Goal: Task Accomplishment & Management: Manage account settings

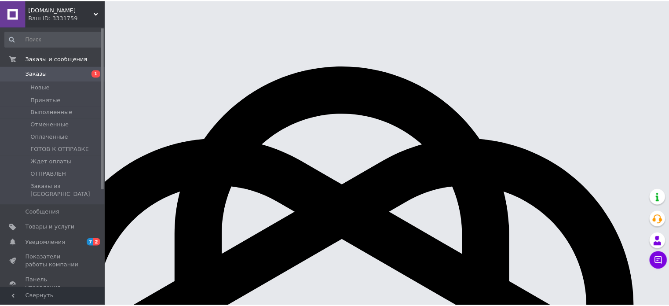
scroll to position [1677, 0]
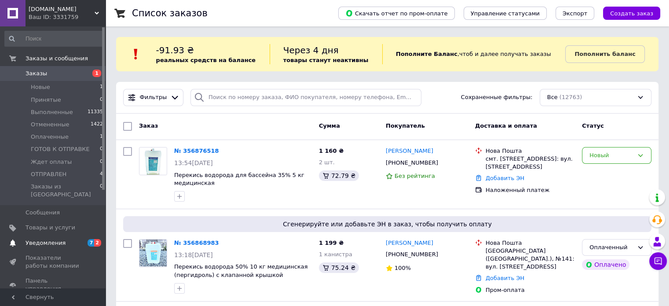
click at [51, 239] on span "Уведомления" at bounding box center [46, 243] width 40 height 8
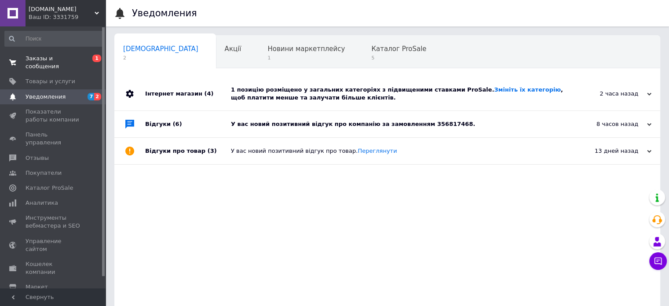
click at [57, 54] on link "Заказы и сообщения 0 1" at bounding box center [54, 62] width 108 height 23
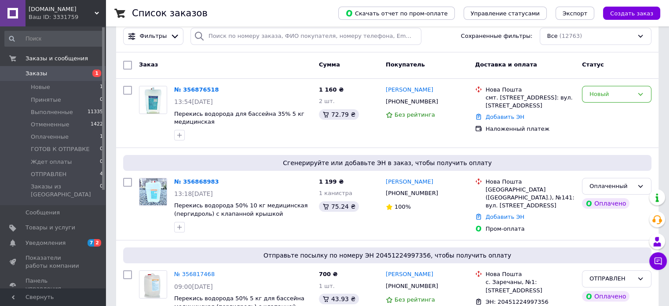
scroll to position [52, 0]
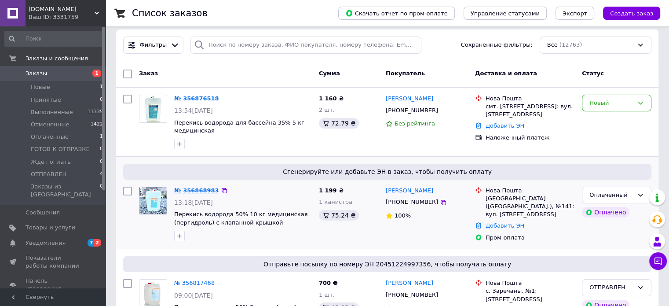
click at [190, 189] on link "№ 356868983" at bounding box center [196, 190] width 45 height 7
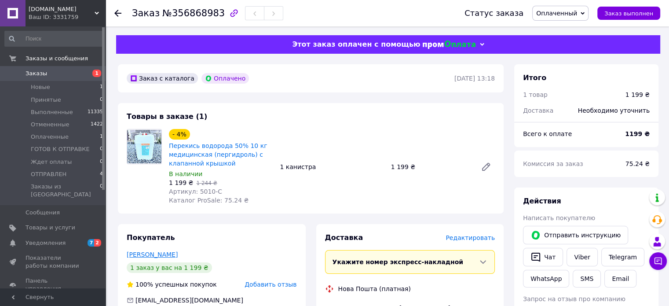
click at [149, 254] on link "[PERSON_NAME]" at bounding box center [152, 254] width 51 height 7
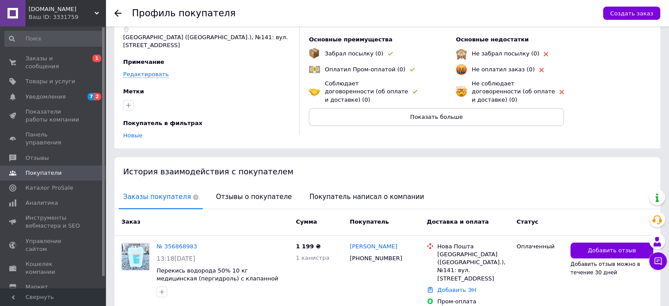
scroll to position [73, 0]
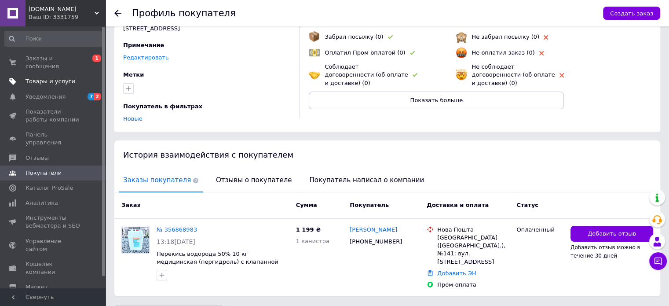
click at [56, 74] on link "Товары и услуги" at bounding box center [54, 81] width 108 height 15
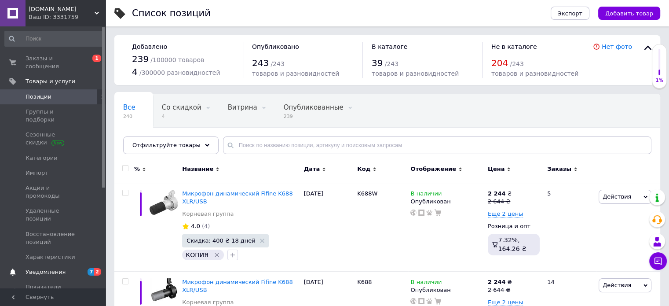
click at [63, 268] on span "Уведомления" at bounding box center [54, 272] width 56 height 8
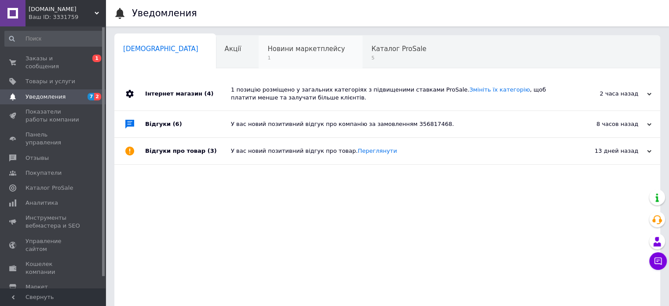
click at [268, 55] on span "1" at bounding box center [306, 58] width 77 height 7
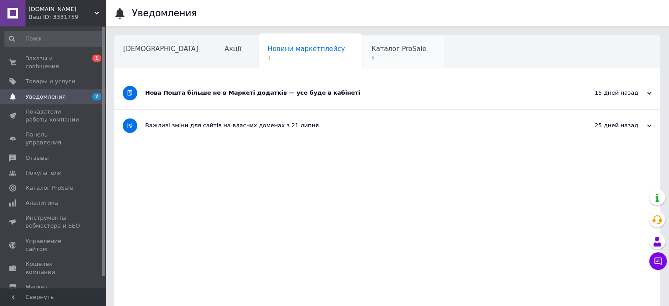
click at [371, 52] on span "Каталог ProSale" at bounding box center [398, 49] width 55 height 8
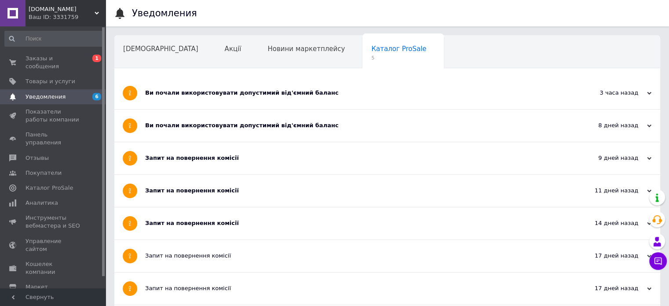
click at [193, 78] on span "Навчання та заходи" at bounding box center [158, 82] width 70 height 8
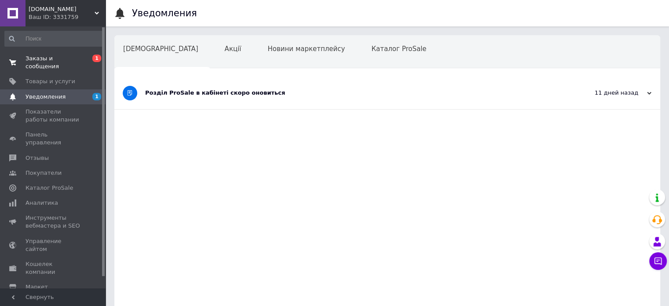
click at [79, 61] on span "Заказы и сообщения" at bounding box center [54, 63] width 56 height 16
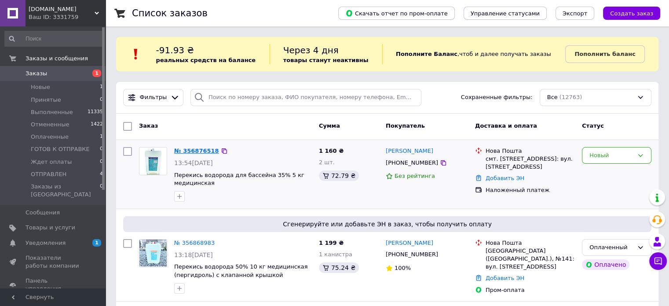
click at [184, 150] on link "№ 356876518" at bounding box center [196, 150] width 45 height 7
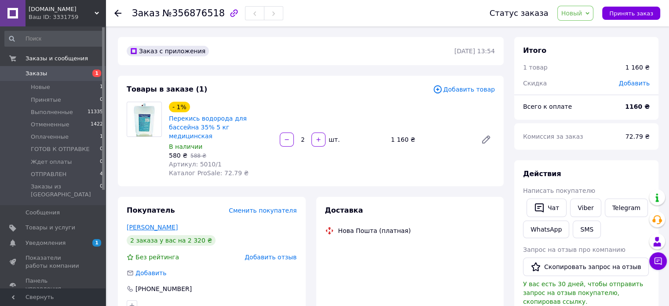
click at [167, 224] on link "[PERSON_NAME]" at bounding box center [152, 227] width 51 height 7
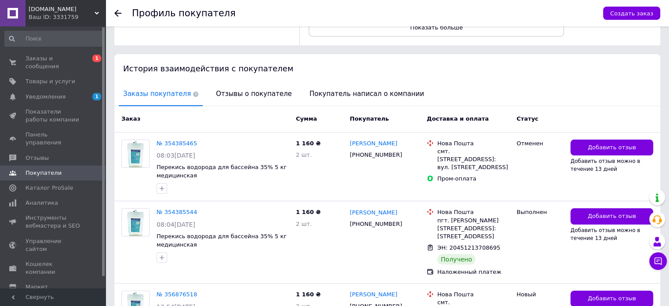
scroll to position [210, 0]
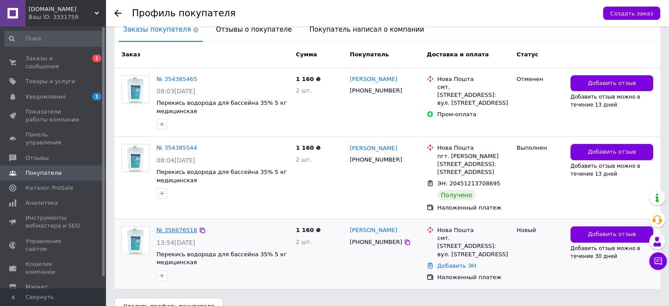
click at [176, 227] on link "№ 356876518" at bounding box center [177, 230] width 40 height 7
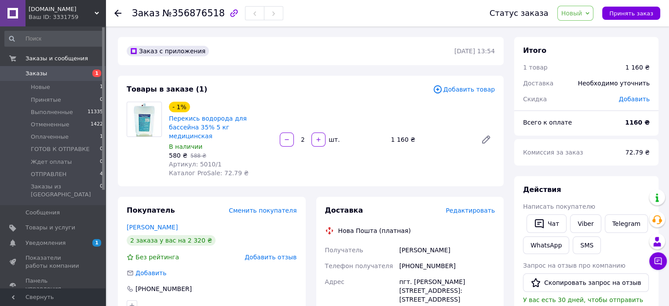
click at [468, 207] on span "Редактировать" at bounding box center [470, 210] width 49 height 7
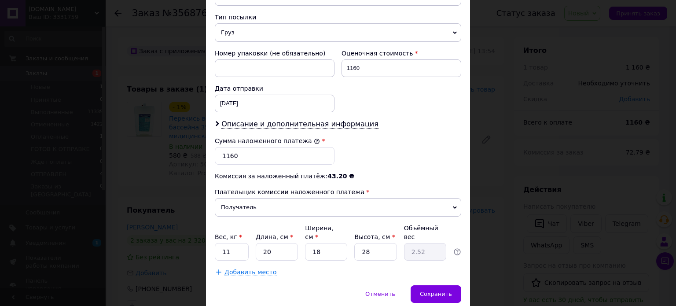
scroll to position [363, 0]
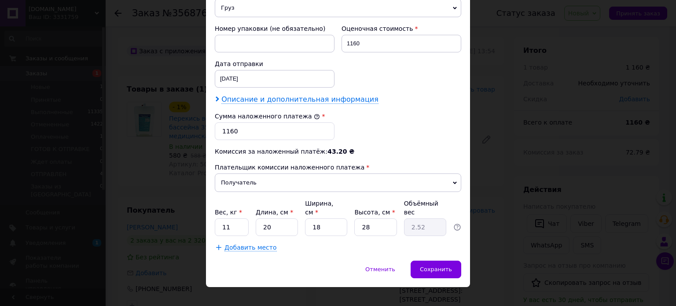
click at [328, 96] on span "Описание и дополнительная информация" at bounding box center [299, 99] width 157 height 9
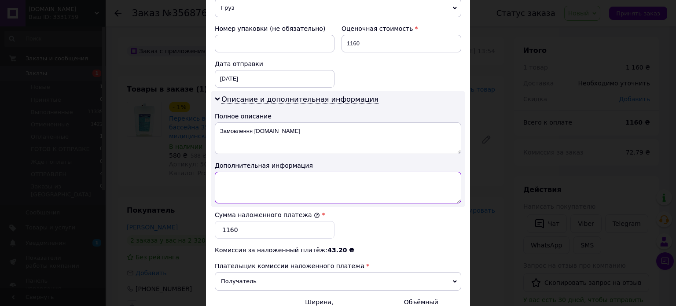
click at [281, 184] on textarea at bounding box center [338, 188] width 246 height 32
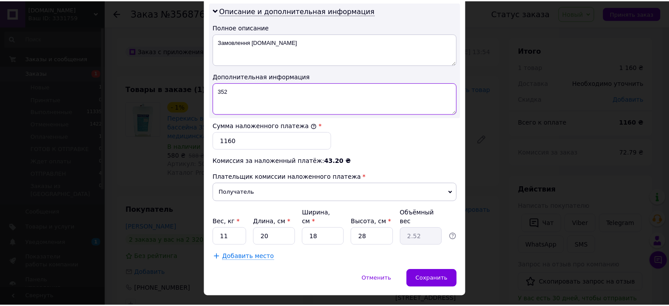
scroll to position [448, 0]
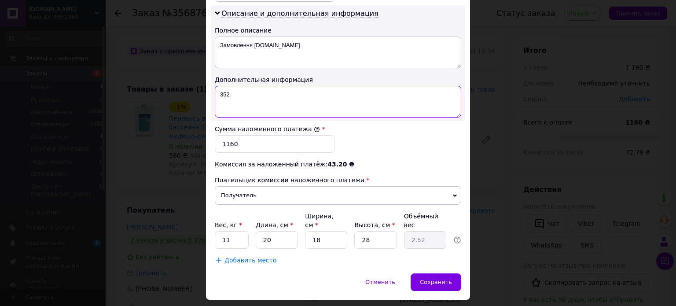
type textarea "352"
click at [228, 231] on input "11" at bounding box center [232, 240] width 34 height 18
type textarea "11"
click at [228, 231] on input "11" at bounding box center [232, 240] width 34 height 18
type input "10"
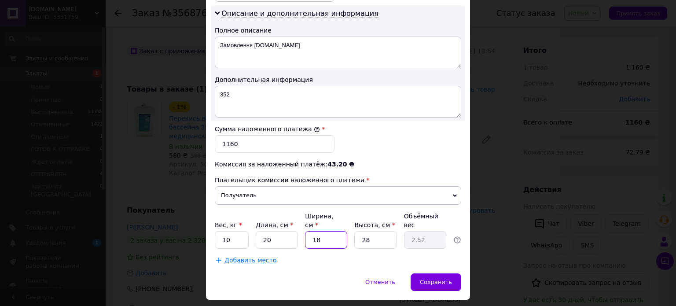
click at [317, 231] on input "18" at bounding box center [326, 240] width 42 height 18
type input "2"
type input "0.28"
type input "24"
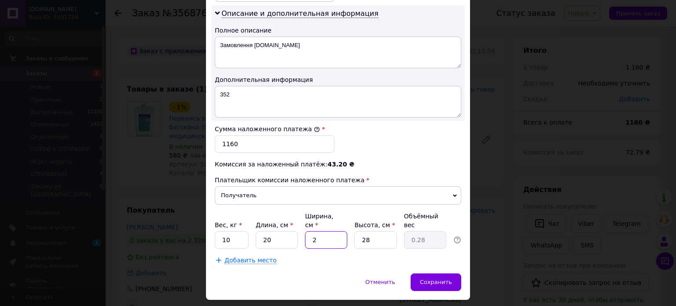
type input "3.36"
type input "24"
click at [366, 231] on input "28" at bounding box center [375, 240] width 42 height 18
type input "3"
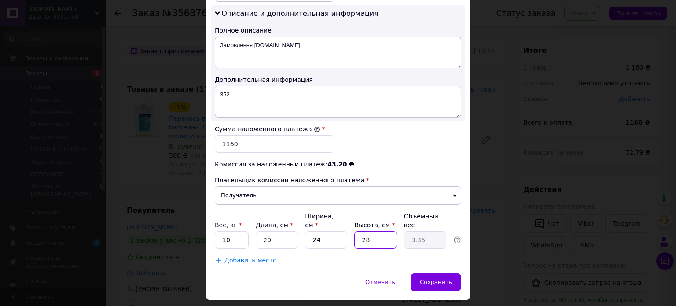
type input "0.36"
type input "33"
type input "3.96"
click at [366, 231] on input "33" at bounding box center [375, 240] width 42 height 18
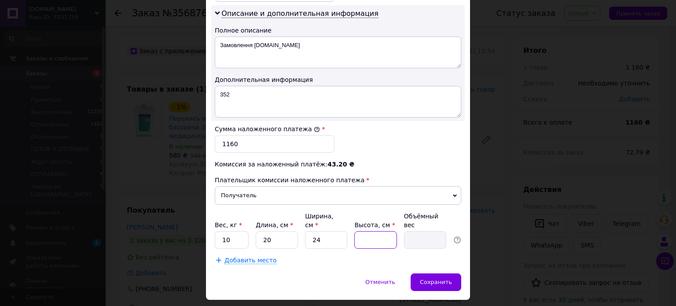
type input "2"
type input "0.24"
type input "24"
type input "2.88"
type input "24"
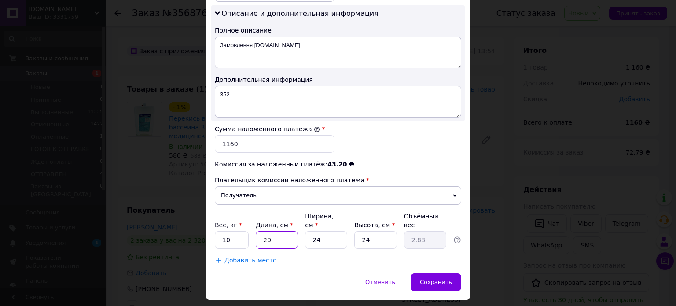
click at [269, 231] on input "20" at bounding box center [277, 240] width 42 height 18
click at [268, 231] on input "20" at bounding box center [277, 240] width 42 height 18
type input "203"
type input "29.23"
type input "2033"
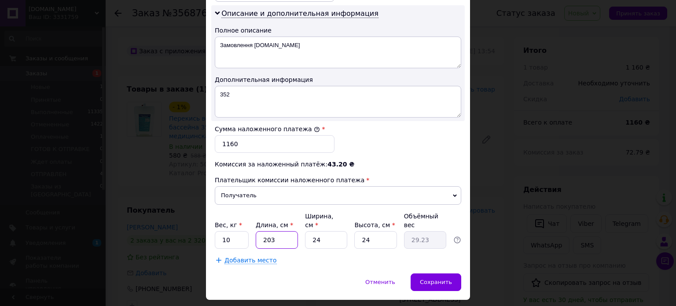
type input "292.75"
click at [253, 223] on div "Вес, кг * 10 Длина, см * 2033 Ширина, см * 24 Высота, см * 24 Объёмный вес 292.…" at bounding box center [338, 230] width 246 height 37
click at [269, 231] on input "2033" at bounding box center [277, 240] width 42 height 18
type input "3"
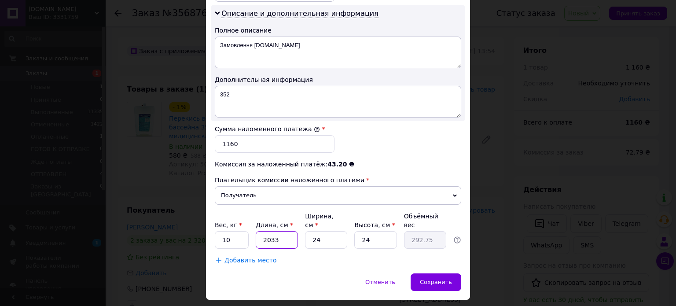
type input "0.43"
type input "33"
type input "4.75"
type input "33"
click at [318, 231] on input "24" at bounding box center [326, 240] width 42 height 18
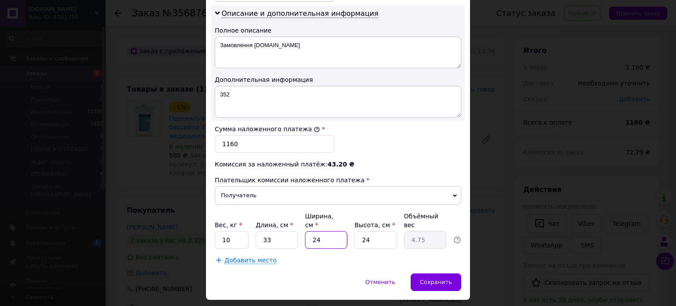
click at [318, 231] on input "24" at bounding box center [326, 240] width 42 height 18
type input "2"
type input "0.4"
type input "20"
type input "3.96"
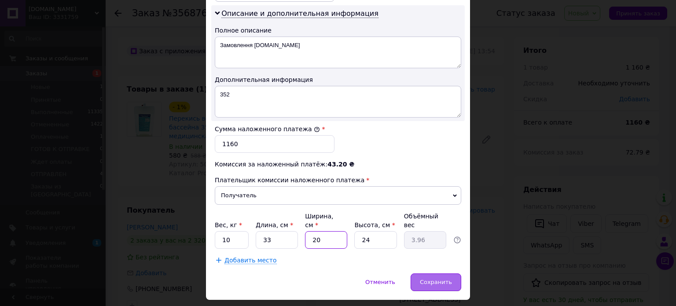
type input "20"
click at [441, 275] on div "Сохранить" at bounding box center [436, 282] width 51 height 18
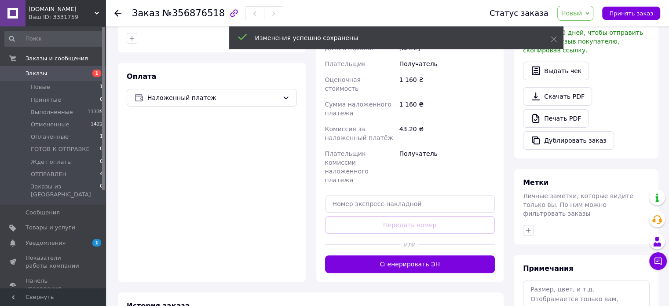
scroll to position [347, 0]
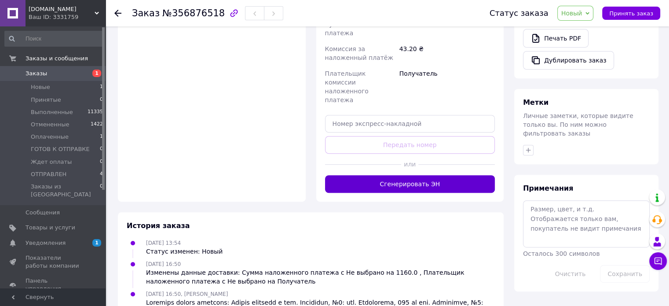
click at [448, 175] on button "Сгенерировать ЭН" at bounding box center [410, 184] width 170 height 18
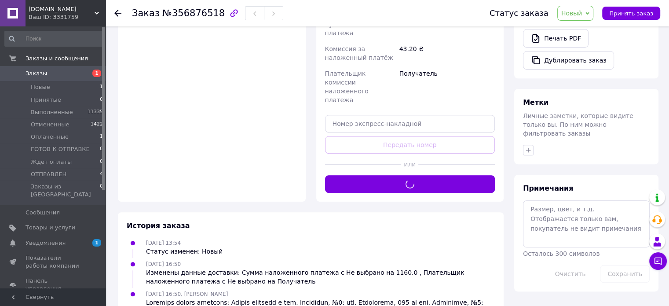
click at [580, 18] on span "Новый" at bounding box center [576, 13] width 37 height 15
click at [590, 105] on li "ОТПРАВЛЕН" at bounding box center [592, 100] width 68 height 13
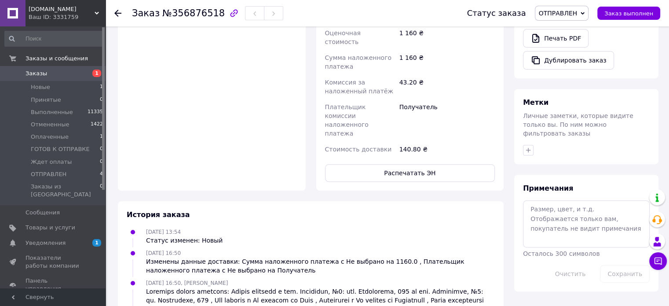
click at [61, 78] on link "Заказы 1" at bounding box center [54, 73] width 108 height 15
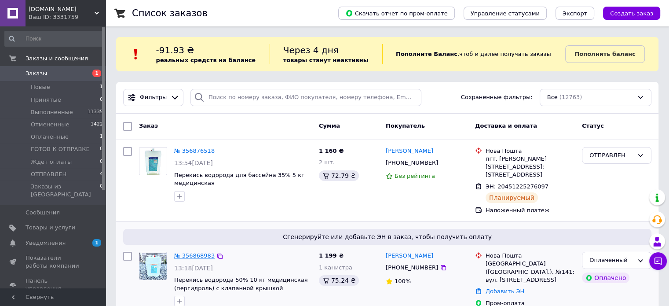
click at [198, 252] on link "№ 356868983" at bounding box center [194, 255] width 40 height 7
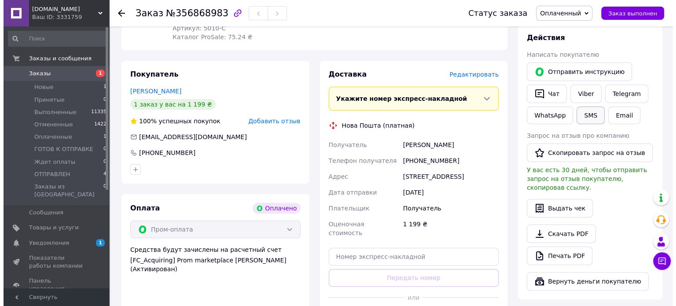
scroll to position [165, 0]
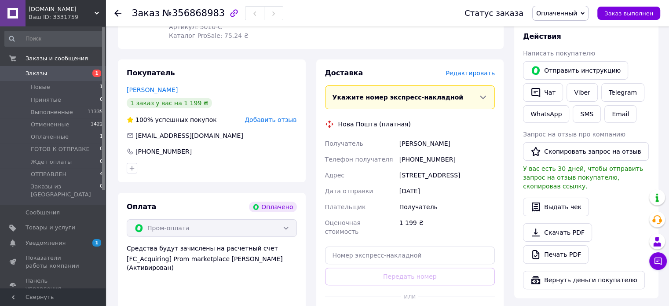
click at [488, 73] on span "Редактировать" at bounding box center [470, 73] width 49 height 7
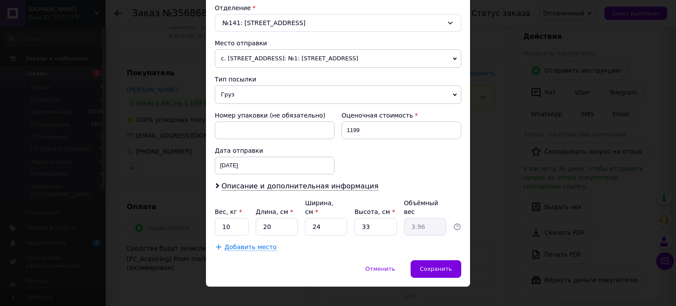
scroll to position [217, 0]
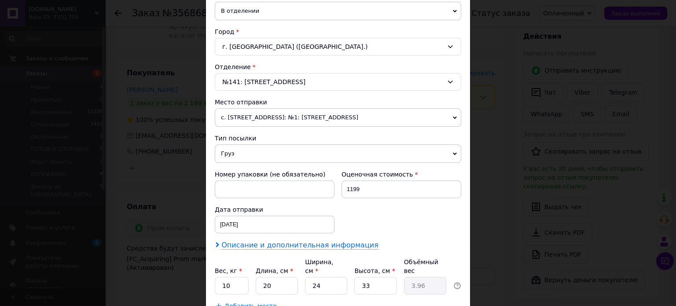
click at [275, 241] on span "Описание и дополнительная информация" at bounding box center [299, 245] width 157 height 9
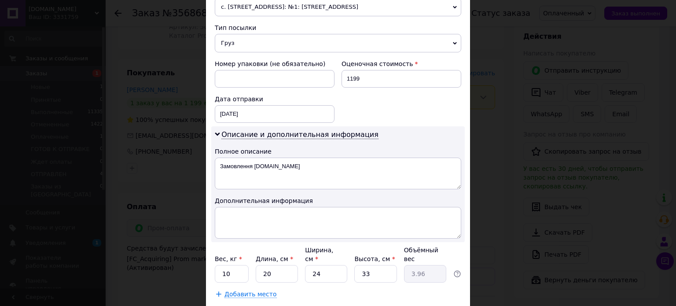
scroll to position [334, 0]
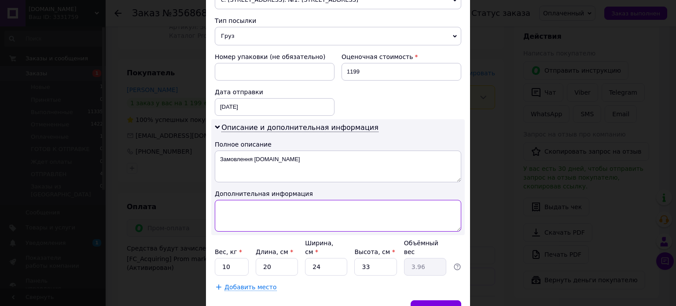
click at [270, 216] on textarea at bounding box center [338, 216] width 246 height 32
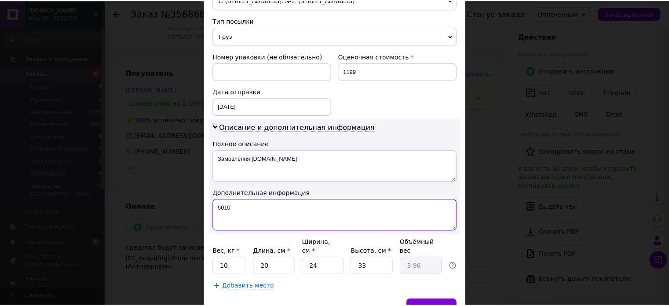
scroll to position [374, 0]
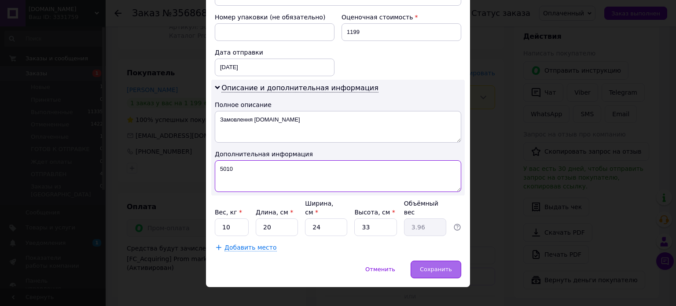
type textarea "5010"
drag, startPoint x: 442, startPoint y: 257, endPoint x: 438, endPoint y: 253, distance: 5.6
click at [441, 266] on span "Сохранить" at bounding box center [436, 269] width 32 height 7
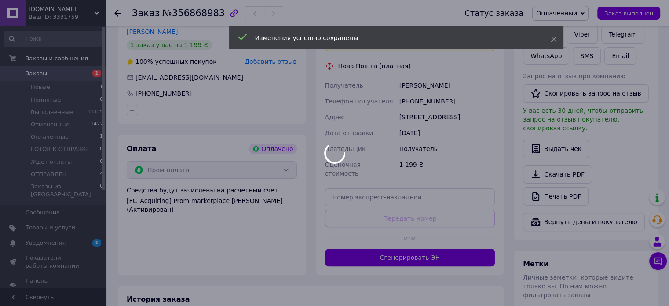
scroll to position [245, 0]
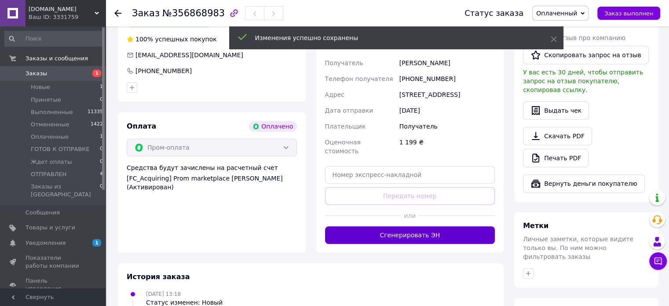
click at [403, 239] on button "Сгенерировать ЭН" at bounding box center [410, 235] width 170 height 18
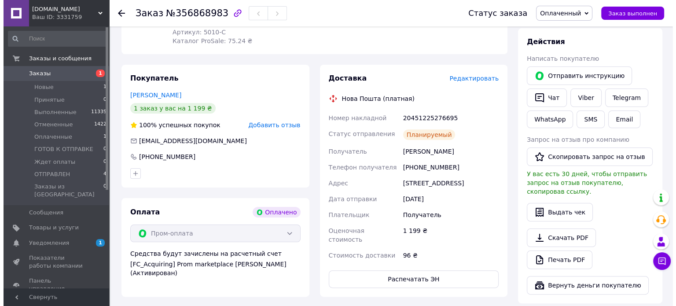
scroll to position [176, 0]
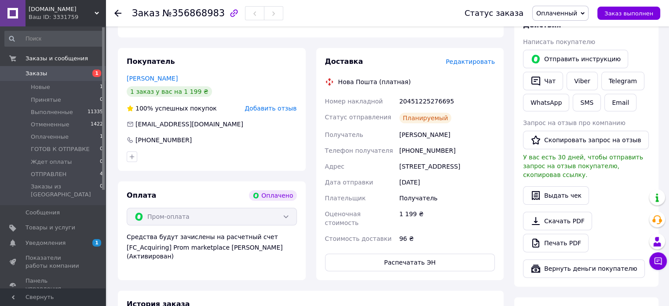
click at [476, 62] on span "Редактировать" at bounding box center [470, 61] width 49 height 7
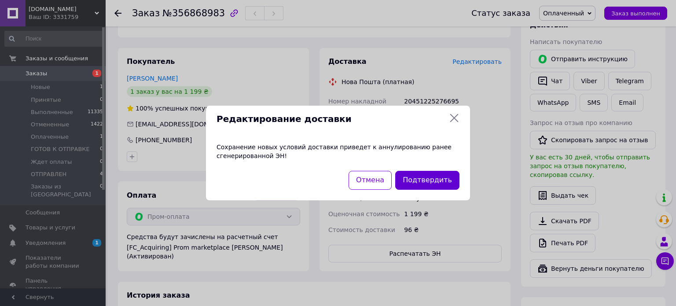
click at [424, 187] on button "Подтвердить" at bounding box center [427, 180] width 64 height 19
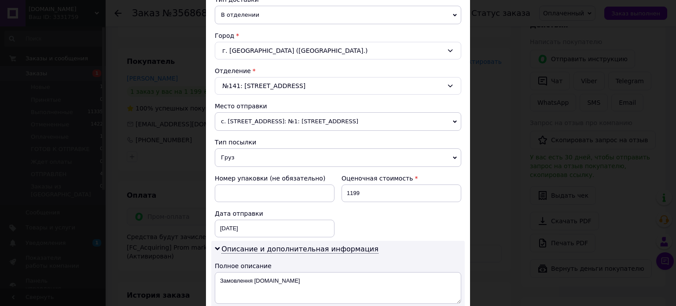
scroll to position [211, 0]
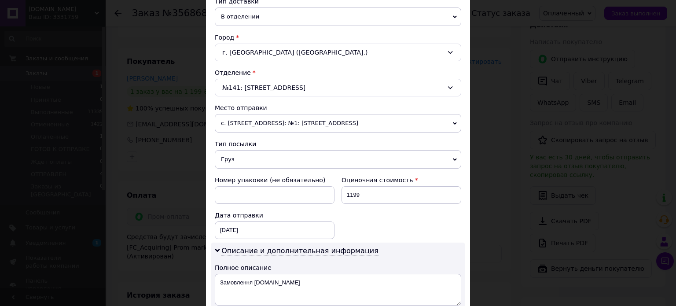
click at [245, 50] on div "г. [GEOGRAPHIC_DATA] ([GEOGRAPHIC_DATA].)" at bounding box center [338, 53] width 246 height 18
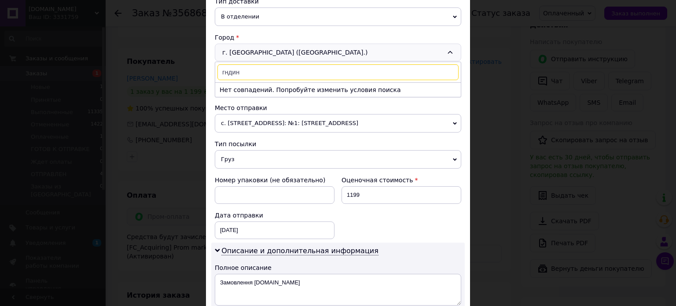
click at [229, 70] on input "гндин" at bounding box center [337, 72] width 241 height 16
click at [228, 67] on input "гндин" at bounding box center [337, 72] width 241 height 16
click at [238, 70] on input "гнидин" at bounding box center [337, 72] width 241 height 16
type input "гнідин"
click at [249, 89] on li "с. [GEOGRAPHIC_DATA]" at bounding box center [338, 90] width 246 height 14
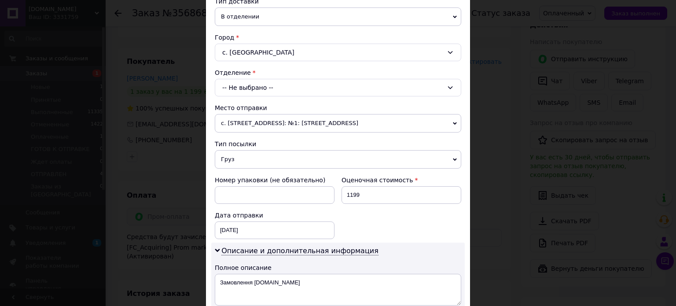
click at [253, 91] on div "-- Не выбрано --" at bounding box center [338, 88] width 246 height 18
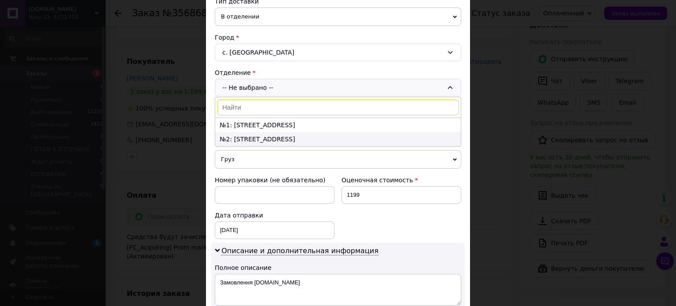
click at [291, 138] on li "№2: [STREET_ADDRESS]" at bounding box center [338, 139] width 246 height 14
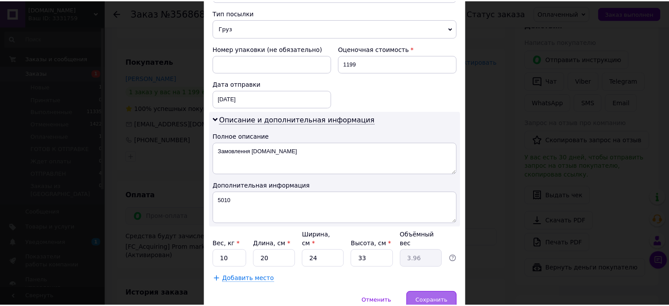
scroll to position [374, 0]
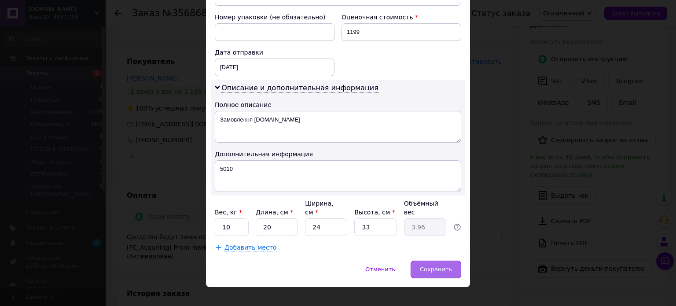
click at [448, 266] on span "Сохранить" at bounding box center [436, 269] width 32 height 7
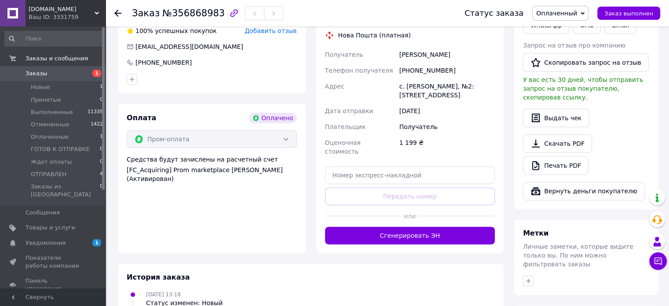
scroll to position [258, 0]
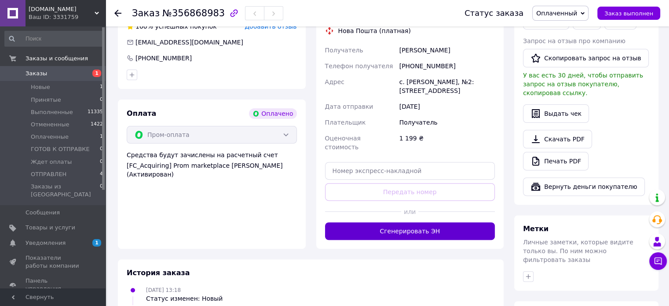
click at [432, 222] on button "Сгенерировать ЭН" at bounding box center [410, 231] width 170 height 18
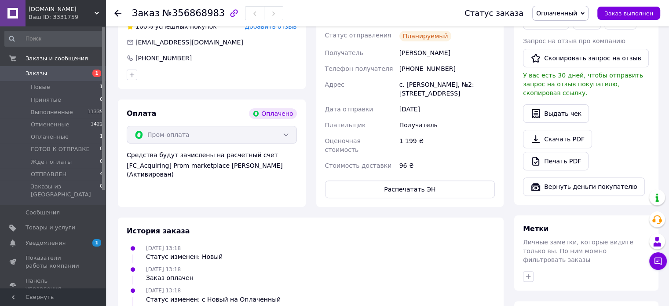
click at [577, 11] on span "Оплаченный" at bounding box center [556, 13] width 41 height 7
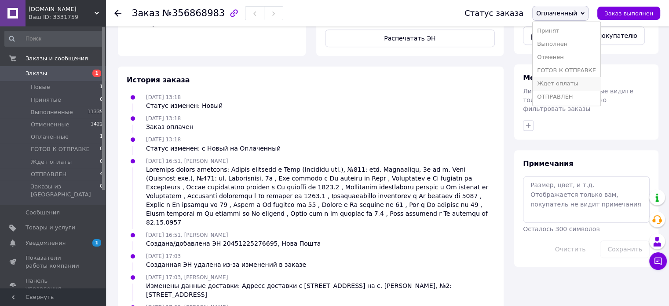
scroll to position [418, 0]
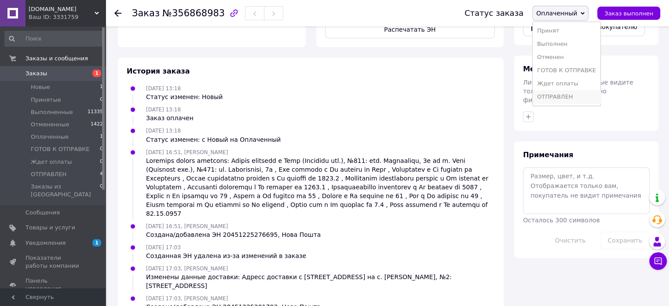
click at [582, 96] on li "ОТПРАВЛЕН" at bounding box center [567, 96] width 68 height 13
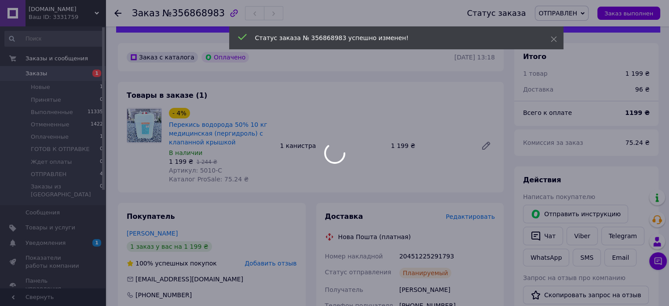
scroll to position [10, 0]
